Goal: Information Seeking & Learning: Learn about a topic

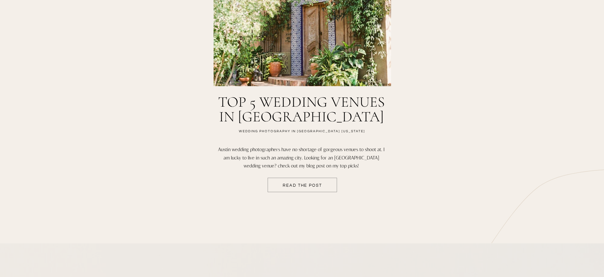
scroll to position [1104, 0]
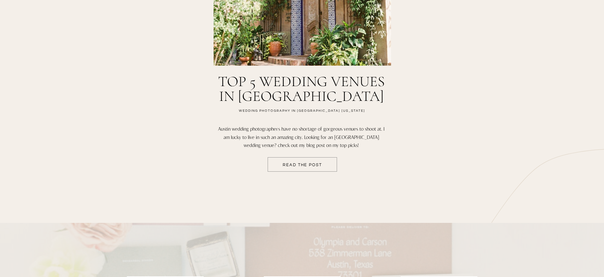
click at [314, 160] on div at bounding box center [302, 164] width 69 height 14
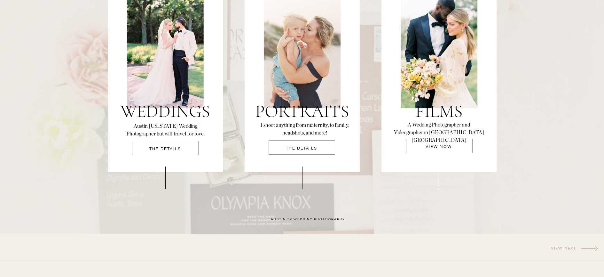
scroll to position [1383, 0]
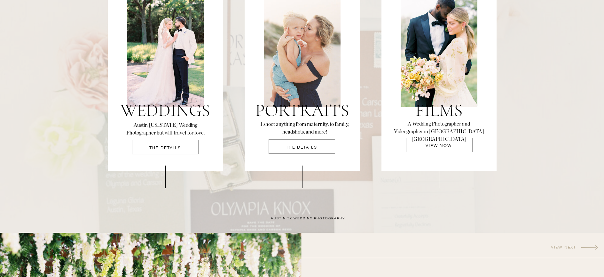
click at [164, 148] on p "THE DETAILS" at bounding box center [165, 150] width 67 height 8
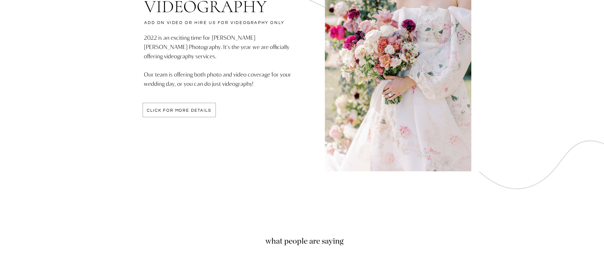
scroll to position [1749, 0]
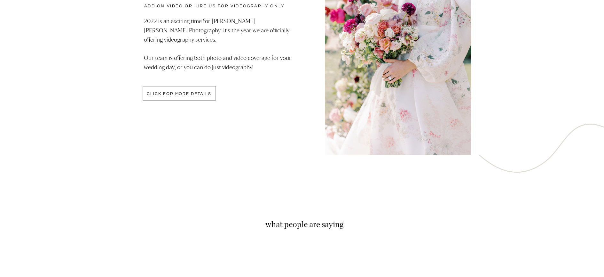
click at [171, 98] on div at bounding box center [179, 93] width 73 height 14
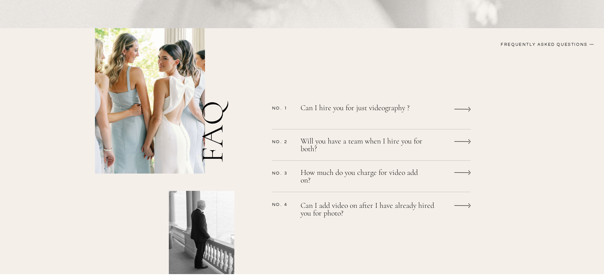
scroll to position [485, 0]
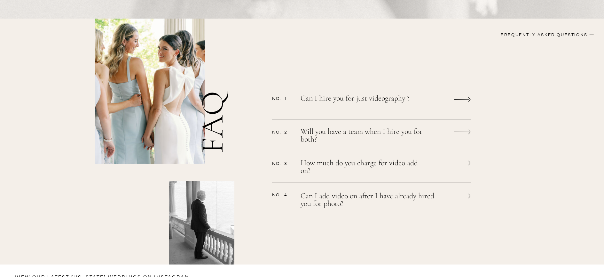
click at [377, 103] on p "Can I hire you for just videography ?" at bounding box center [363, 102] width 125 height 17
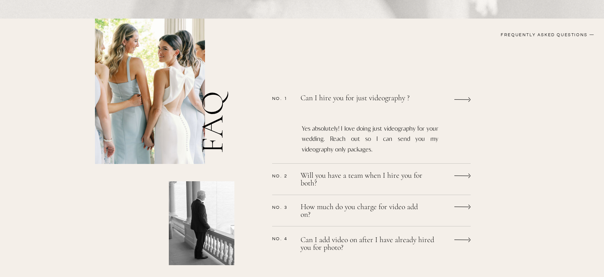
click at [363, 180] on p "Will you have a team when I hire you for both?" at bounding box center [363, 179] width 125 height 17
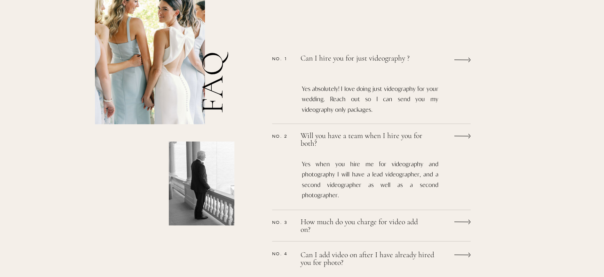
scroll to position [574, 0]
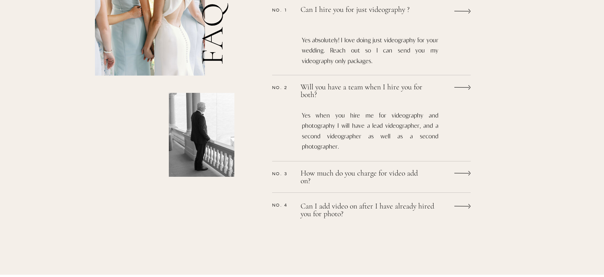
click at [339, 176] on p "How much do you charge for video add on?" at bounding box center [363, 177] width 125 height 17
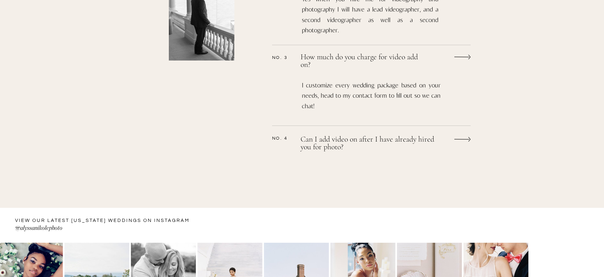
scroll to position [691, 0]
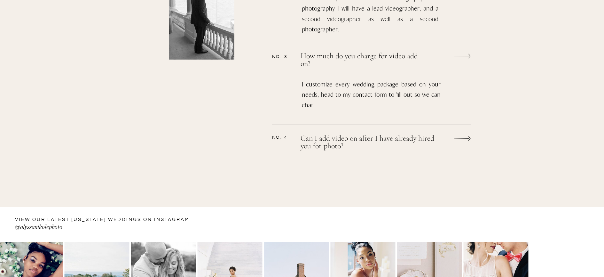
click at [330, 148] on p "Can I add video on after I have already hired you for photo?" at bounding box center [372, 142] width 143 height 17
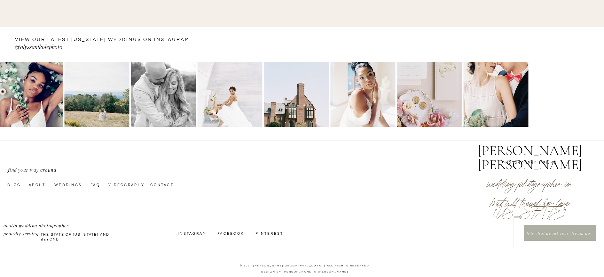
scroll to position [941, 0]
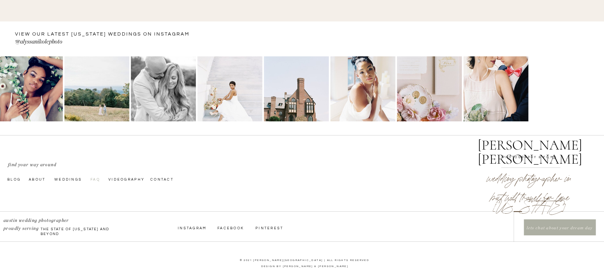
click at [97, 178] on nav "faq" at bounding box center [96, 178] width 10 height 5
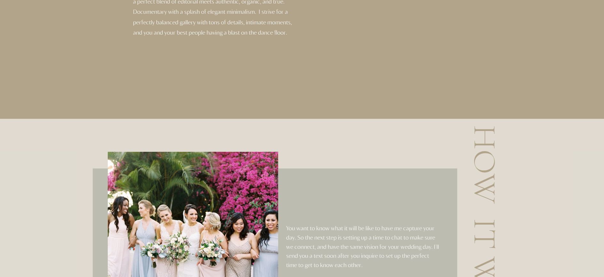
scroll to position [851, 0]
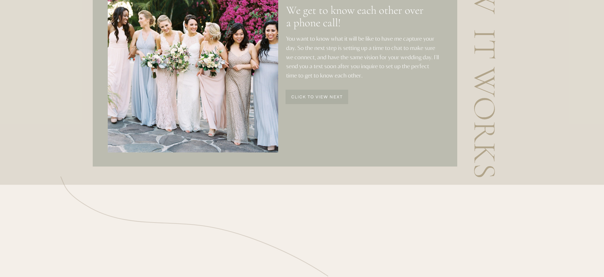
click at [316, 100] on p "click to view next" at bounding box center [317, 97] width 62 height 5
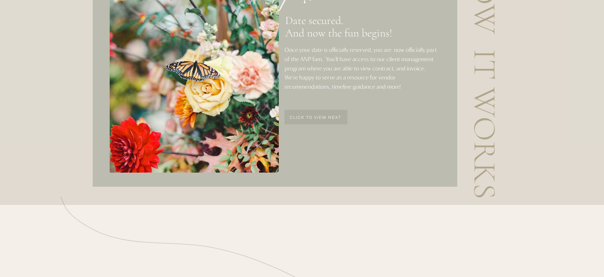
scroll to position [818, 0]
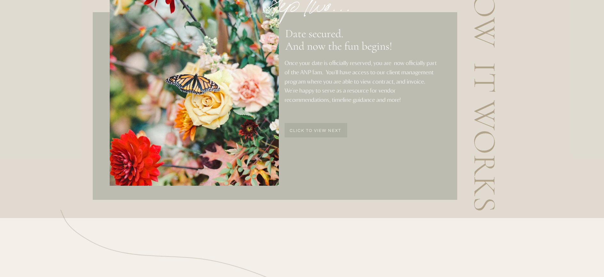
click at [316, 130] on p "click to view next" at bounding box center [316, 131] width 62 height 5
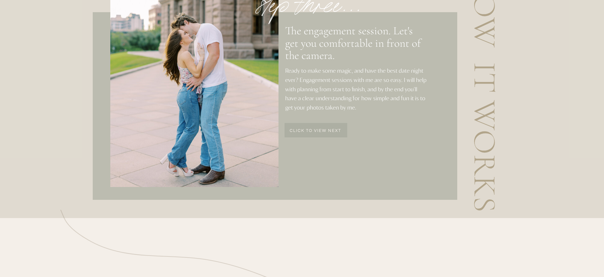
click at [316, 130] on p "click to view next" at bounding box center [316, 131] width 62 height 5
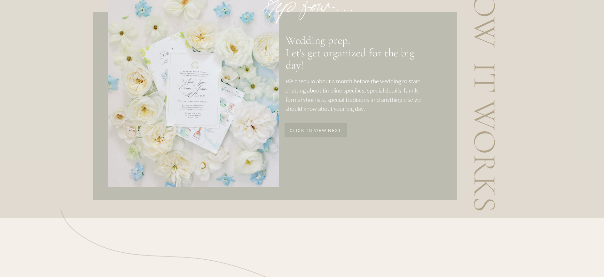
click at [316, 130] on p "click to view next" at bounding box center [316, 131] width 62 height 5
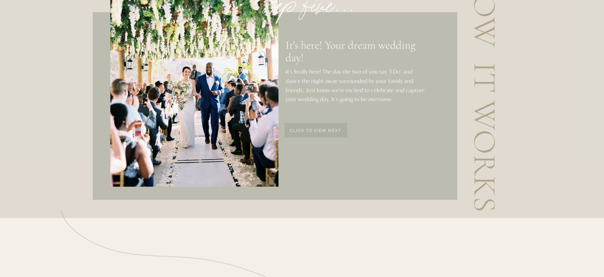
click at [316, 130] on p "click to view next" at bounding box center [316, 131] width 62 height 5
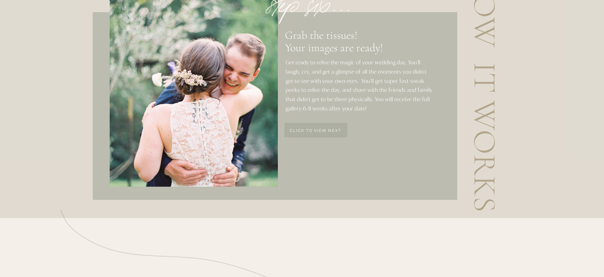
click at [316, 130] on p "click to view next" at bounding box center [316, 131] width 62 height 5
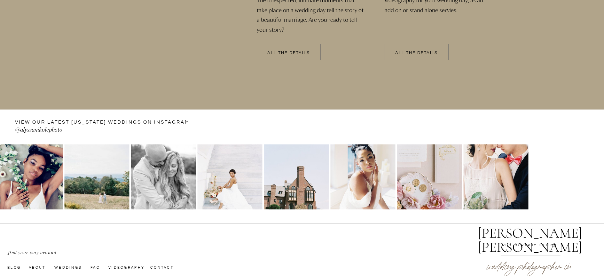
scroll to position [1564, 0]
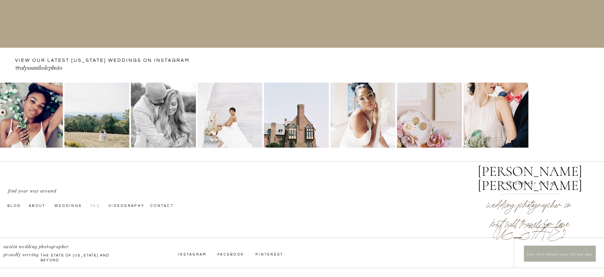
click at [96, 205] on nav "faq" at bounding box center [96, 204] width 10 height 5
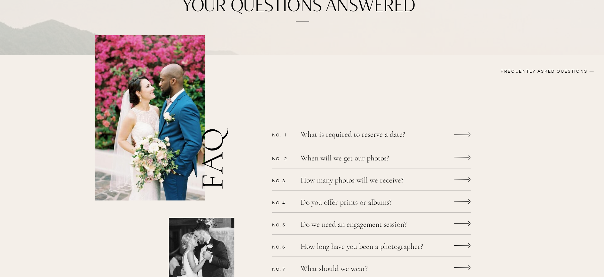
scroll to position [113, 0]
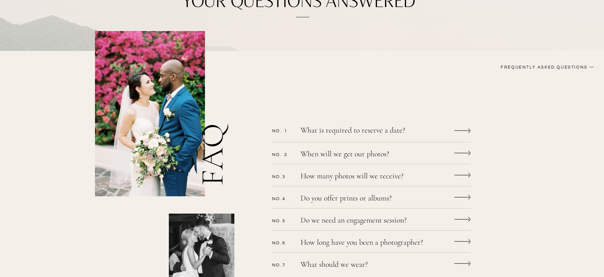
click at [337, 137] on div "CONTACT bLog FAQ videography wedding experience [PERSON_NAME] [PERSON_NAME] Let…" at bounding box center [302, 259] width 604 height 745
click at [336, 129] on p "What is required to reserve a date?" at bounding box center [363, 130] width 125 height 9
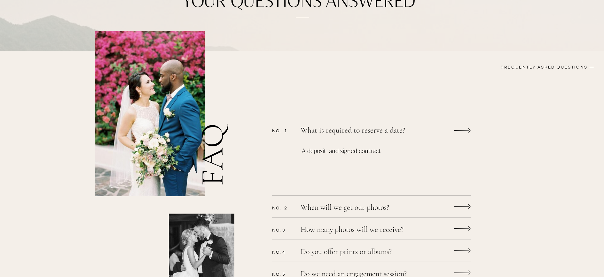
click at [336, 129] on p "What is required to reserve a date?" at bounding box center [363, 130] width 125 height 9
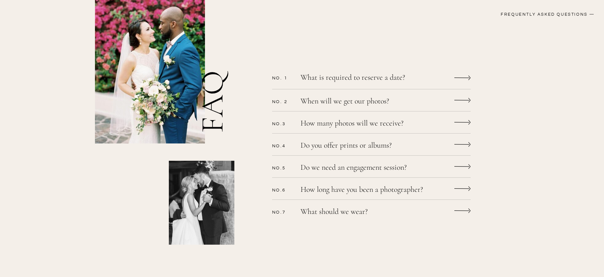
scroll to position [173, 0]
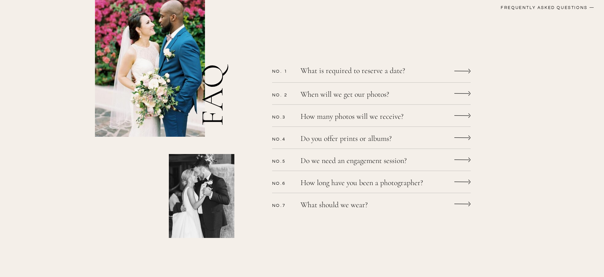
click at [332, 159] on p "Do we need an engagement session?" at bounding box center [363, 161] width 125 height 9
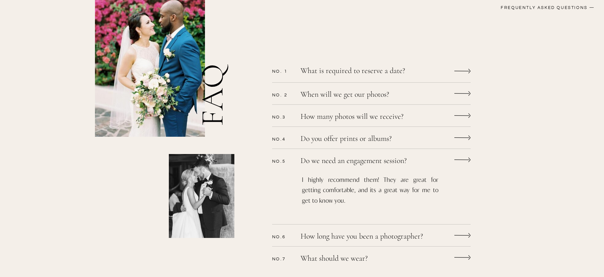
click at [332, 159] on p "Do we need an engagement session?" at bounding box center [363, 161] width 125 height 9
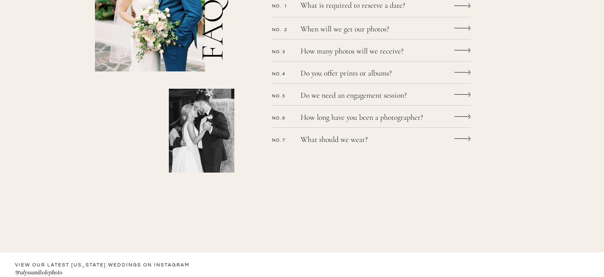
scroll to position [0, 0]
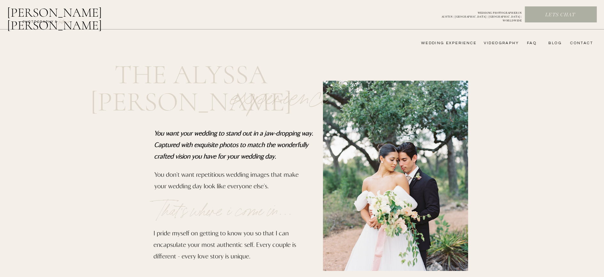
scroll to position [1564, 0]
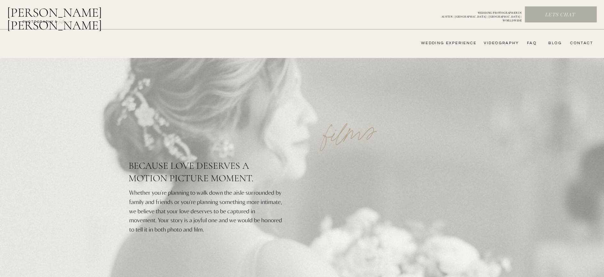
scroll to position [728, 0]
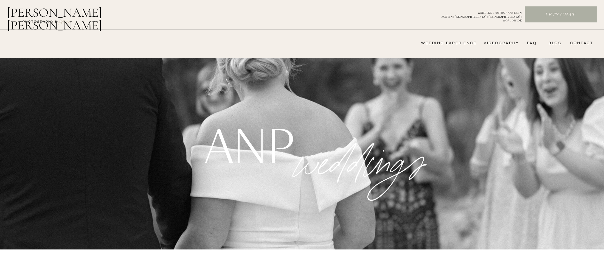
scroll to position [1749, 0]
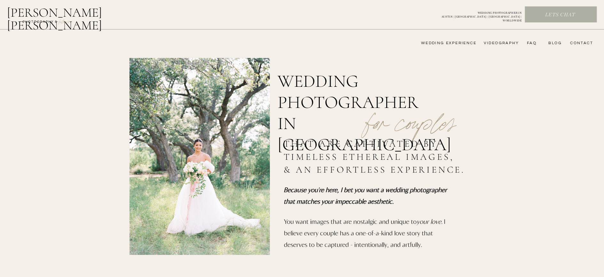
scroll to position [1383, 0]
